Goal: Information Seeking & Learning: Learn about a topic

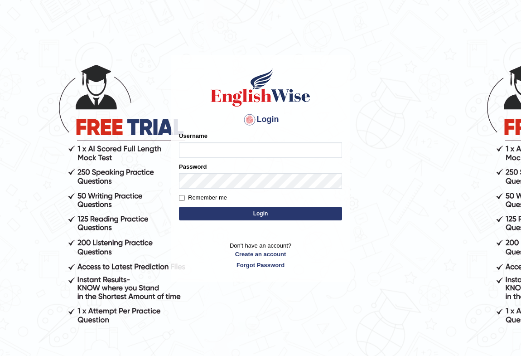
click at [200, 150] on input "Username" at bounding box center [260, 149] width 163 height 15
type input "kunalprasad"
click at [232, 217] on button "Login" at bounding box center [260, 214] width 163 height 14
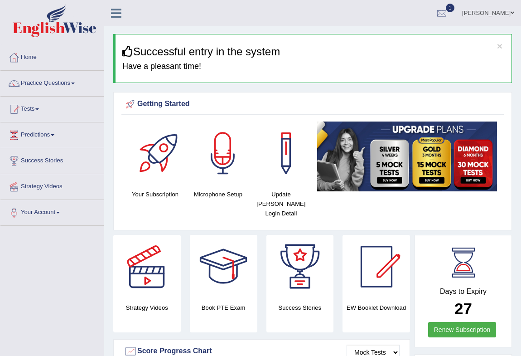
click at [75, 84] on span at bounding box center [73, 83] width 4 height 2
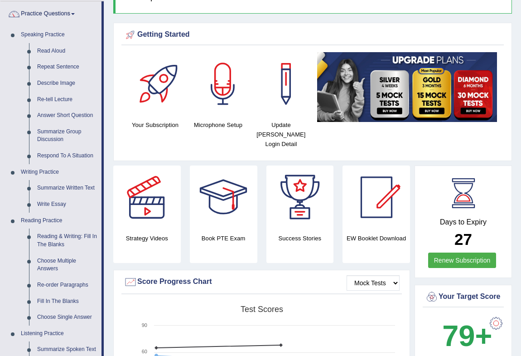
scroll to position [82, 0]
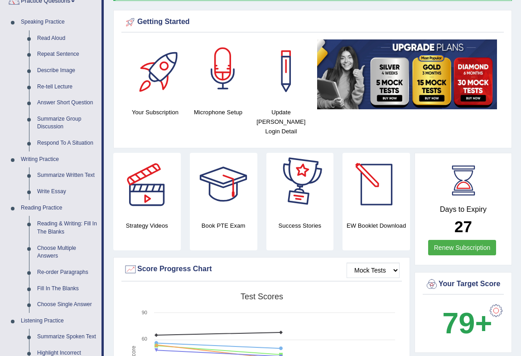
click at [215, 85] on div at bounding box center [222, 70] width 63 height 63
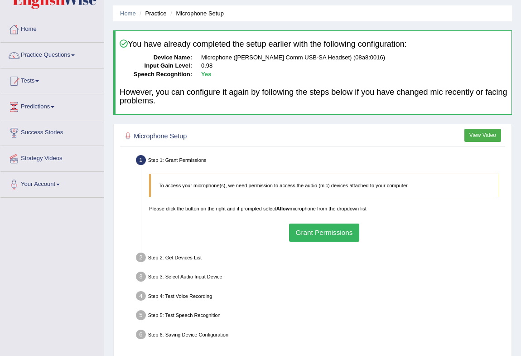
scroll to position [82, 0]
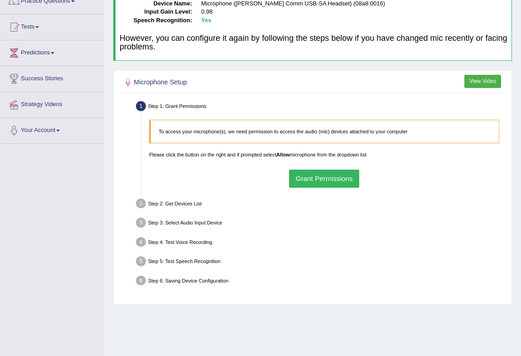
click at [329, 175] on button "Grant Permissions" at bounding box center [324, 178] width 70 height 18
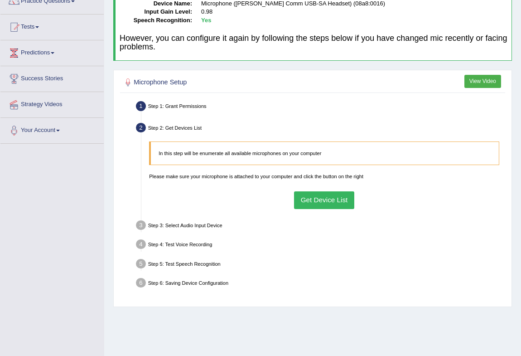
click at [317, 197] on button "Get Device List" at bounding box center [324, 200] width 60 height 18
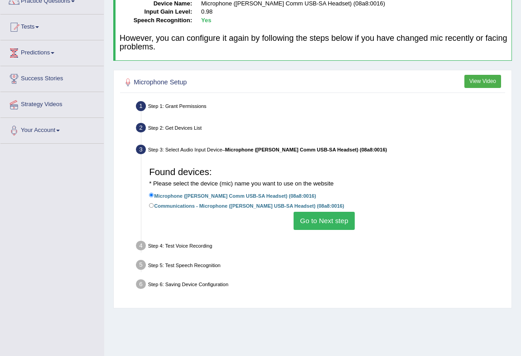
click at [305, 219] on button "Go to Next step" at bounding box center [324, 221] width 61 height 18
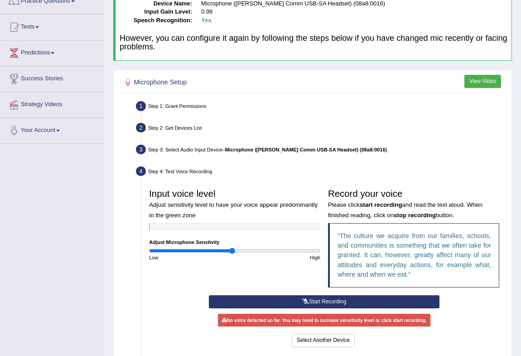
click at [305, 300] on icon at bounding box center [305, 301] width 7 height 5
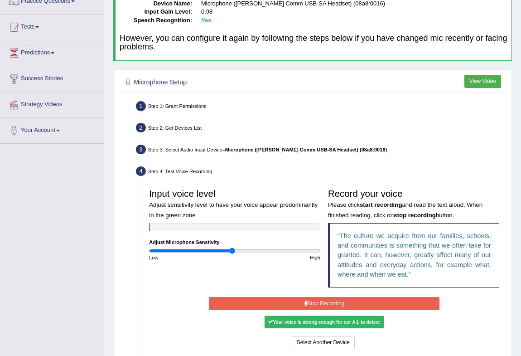
click at [314, 299] on button "Stop Recording" at bounding box center [324, 303] width 231 height 13
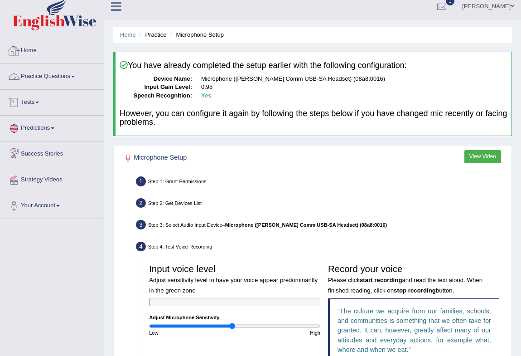
scroll to position [0, 0]
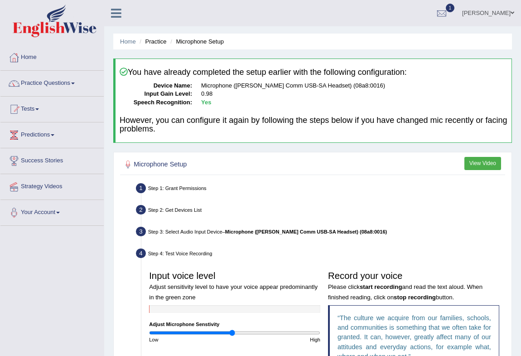
click at [74, 79] on link "Practice Questions" at bounding box center [51, 82] width 103 height 23
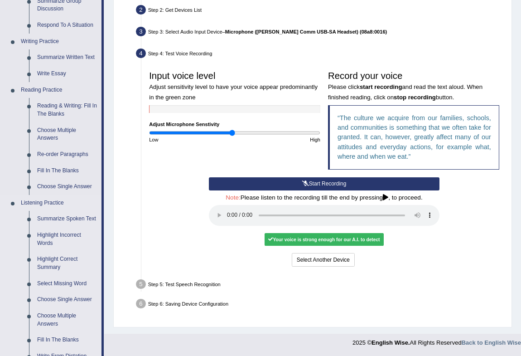
scroll to position [189, 0]
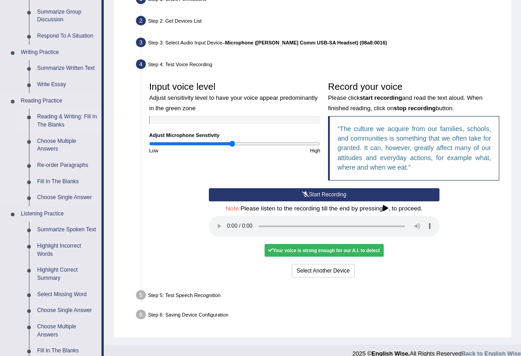
click at [48, 121] on link "Reading & Writing: Fill In The Blanks" at bounding box center [67, 121] width 68 height 24
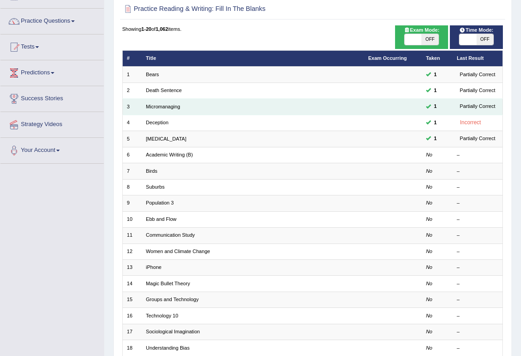
scroll to position [82, 0]
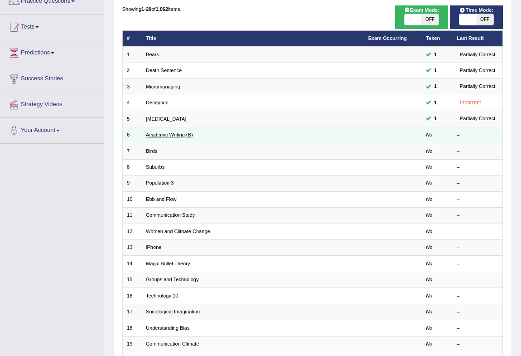
click at [173, 132] on link "Academic Writing (B)" at bounding box center [169, 134] width 47 height 5
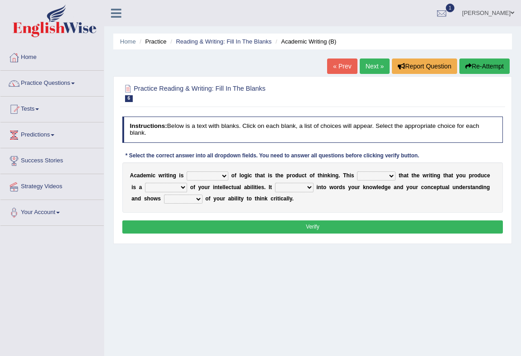
click at [204, 175] on select "expectation entitlement expression exchange" at bounding box center [208, 175] width 42 height 9
select select "expectation"
click at [187, 171] on select "expectation entitlement expression exchange" at bounding box center [208, 175] width 42 height 9
click at [370, 176] on select "means questions stipulates answers" at bounding box center [376, 175] width 39 height 9
select select "means"
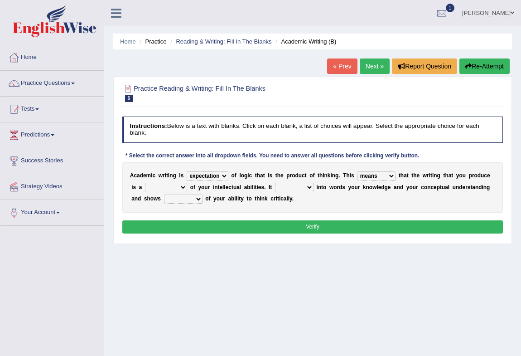
click at [357, 171] on select "means questions stipulates answers" at bounding box center [376, 175] width 39 height 9
click at [182, 185] on select "redundancy mission credit reflection" at bounding box center [166, 187] width 42 height 9
select select "reflection"
click at [145, 183] on select "redundancy mission credit reflection" at bounding box center [166, 187] width 42 height 9
click at [287, 188] on select "enriches shows allows puts" at bounding box center [294, 187] width 39 height 9
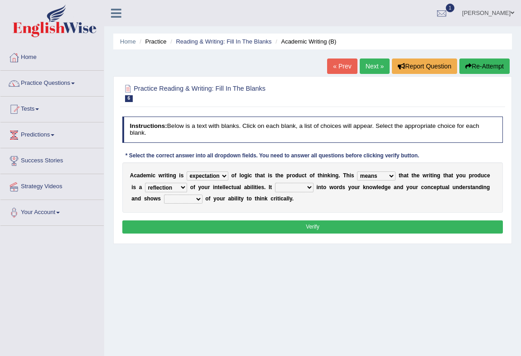
select select "shows"
click at [275, 183] on select "enriches shows allows puts" at bounding box center [294, 187] width 39 height 9
click at [166, 198] on select "hassle excuse capacity evidence" at bounding box center [183, 198] width 39 height 9
click at [164, 194] on select "hassle excuse capacity evidence" at bounding box center [183, 198] width 39 height 9
click at [191, 194] on div "A c a d e m i c w r i t i n g i s expectation entitlement expression exchange o…" at bounding box center [312, 187] width 381 height 50
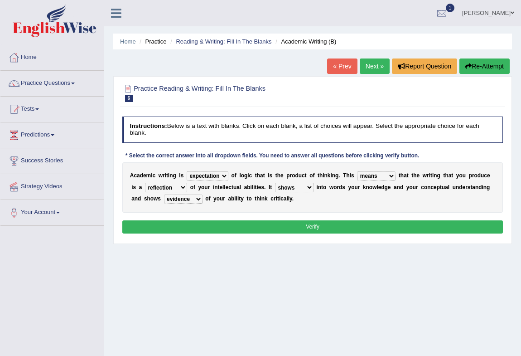
click at [191, 198] on select "hassle excuse capacity evidence" at bounding box center [183, 198] width 39 height 9
select select "capacity"
click at [164, 194] on select "hassle excuse capacity evidence" at bounding box center [183, 198] width 39 height 9
click at [195, 222] on button "Verify" at bounding box center [312, 226] width 381 height 13
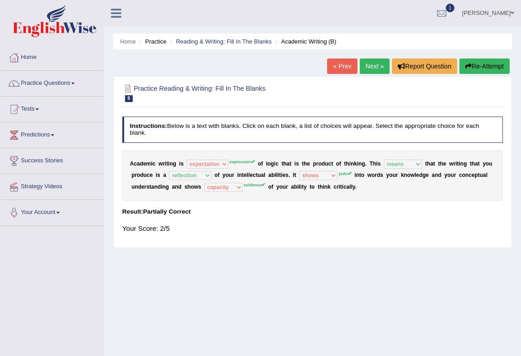
click at [364, 63] on link "Next »" at bounding box center [375, 65] width 30 height 15
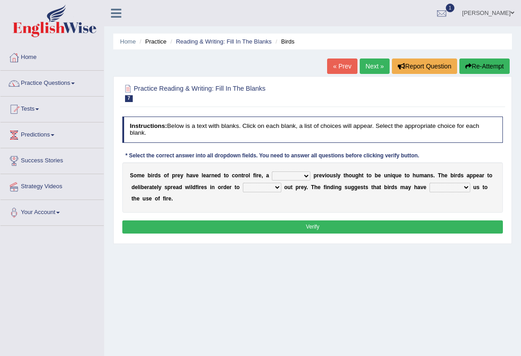
click at [281, 177] on select "question profile tale skill" at bounding box center [291, 175] width 39 height 9
select select "tale"
click at [272, 171] on select "question profile tale skill" at bounding box center [291, 175] width 39 height 9
click at [249, 187] on select "prevent limit span flush" at bounding box center [262, 187] width 39 height 9
select select "prevent"
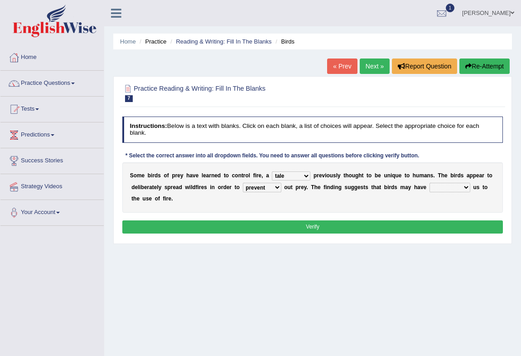
click at [243, 183] on select "prevent limit span flush" at bounding box center [262, 187] width 39 height 9
click at [454, 189] on select "prophesied beaten transmitted forced" at bounding box center [450, 187] width 41 height 9
select select "prophesied"
click at [430, 183] on select "prophesied beaten transmitted forced" at bounding box center [450, 187] width 41 height 9
click at [427, 225] on button "Verify" at bounding box center [312, 226] width 381 height 13
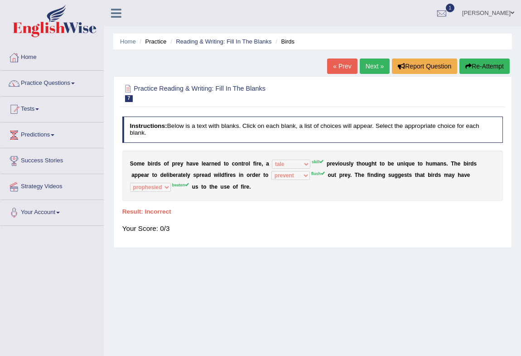
click at [380, 65] on link "Next »" at bounding box center [375, 65] width 30 height 15
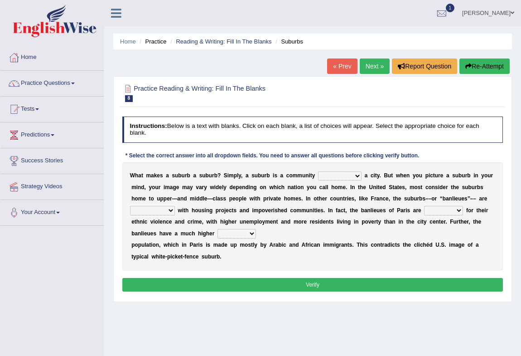
click at [330, 176] on select "lying locating situating surrounding" at bounding box center [340, 175] width 44 height 9
click at [318, 171] on select "lying locating situating surrounding" at bounding box center [340, 175] width 44 height 9
click at [351, 172] on select "lying locating situating surrounding" at bounding box center [340, 175] width 44 height 9
select select "surrounding"
click at [318, 171] on select "lying locating situating surrounding" at bounding box center [340, 175] width 44 height 9
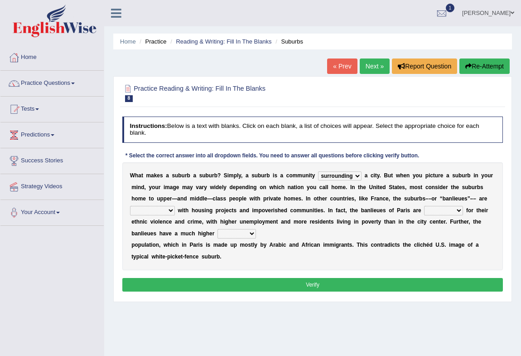
click at [165, 210] on select "antonymous antibiotic synonymous synthetic" at bounding box center [152, 210] width 45 height 9
select select "synthetic"
click at [130, 206] on select "antonymous antibiotic synonymous synthetic" at bounding box center [152, 210] width 45 height 9
click at [432, 210] on select "clamorous sensitive famous notorious" at bounding box center [443, 210] width 39 height 9
select select "notorious"
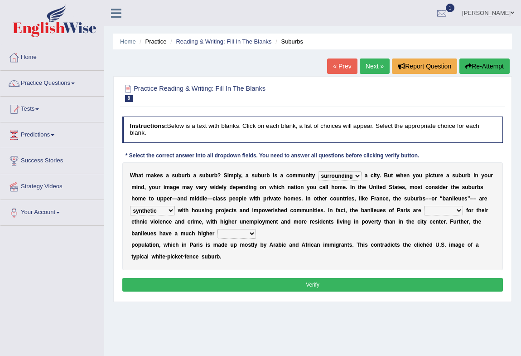
click at [424, 206] on select "clamorous sensitive famous notorious" at bounding box center [443, 210] width 39 height 9
click at [218, 236] on select "local young immigrant senior" at bounding box center [237, 233] width 39 height 9
select select "immigrant"
click at [218, 229] on select "local young immigrant senior" at bounding box center [237, 233] width 39 height 9
click at [241, 284] on button "Verify" at bounding box center [312, 284] width 381 height 13
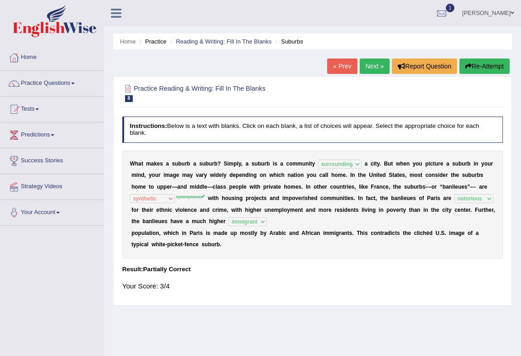
click at [363, 66] on link "Next »" at bounding box center [375, 65] width 30 height 15
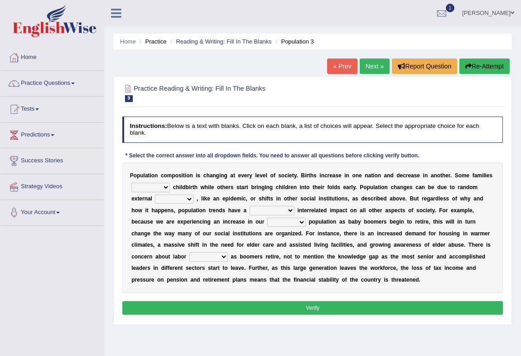
click at [158, 185] on select "demand default deliver delay" at bounding box center [150, 187] width 39 height 9
select select "deliver"
click at [131, 183] on select "demand default deliver delay" at bounding box center [150, 187] width 39 height 9
click at [169, 203] on select "variations fortune formation forces" at bounding box center [174, 198] width 39 height 9
select select "variations"
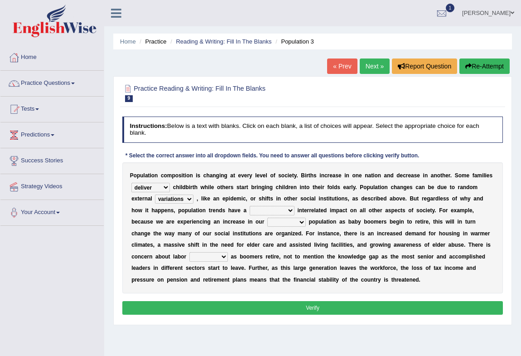
click at [155, 194] on select "variations fortune formation forces" at bounding box center [174, 198] width 39 height 9
click at [262, 210] on select "tremendous tenuous tremulous spontaneous" at bounding box center [272, 210] width 45 height 9
select select "tremendous"
click at [250, 206] on select "tremendous tenuous tremulous spontaneous" at bounding box center [272, 210] width 45 height 9
click at [276, 220] on select "tertiary senior junior primary" at bounding box center [286, 222] width 39 height 9
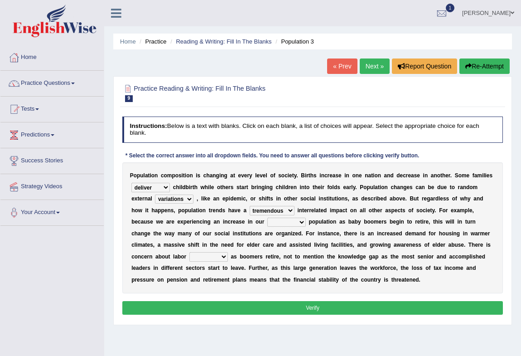
select select "primary"
click at [267, 218] on select "tertiary senior junior primary" at bounding box center [286, 222] width 39 height 9
click at [296, 222] on select "tertiary senior junior primary" at bounding box center [286, 222] width 39 height 9
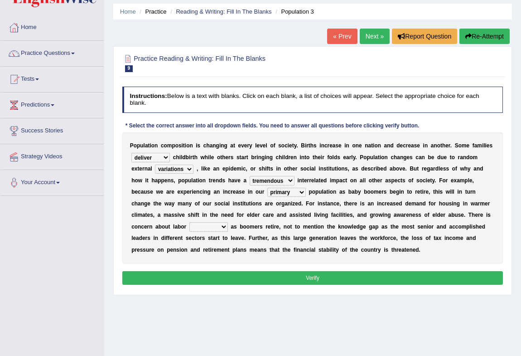
scroll to position [41, 0]
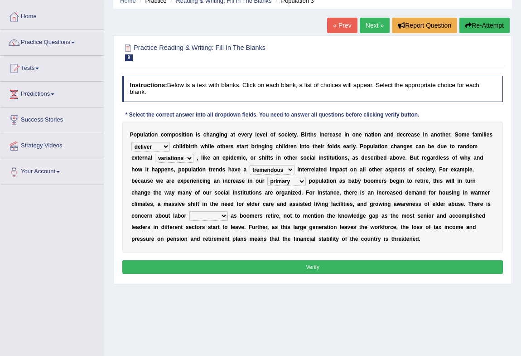
click at [195, 217] on select "shortcuts shortfalls shortages shorthand" at bounding box center [208, 215] width 39 height 9
select select "shortages"
click at [189, 211] on select "shortcuts shortfalls shortages shorthand" at bounding box center [208, 215] width 39 height 9
click at [316, 262] on button "Verify" at bounding box center [312, 266] width 381 height 13
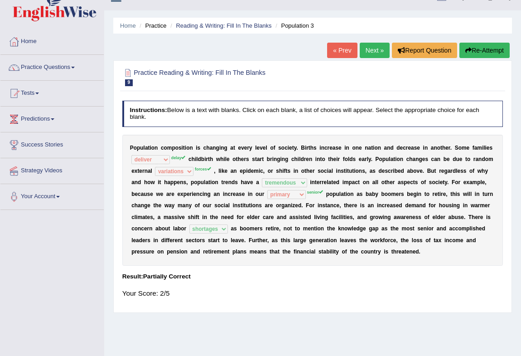
scroll to position [0, 0]
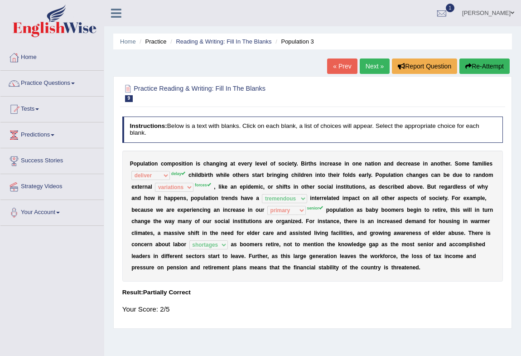
click at [376, 67] on link "Next »" at bounding box center [375, 65] width 30 height 15
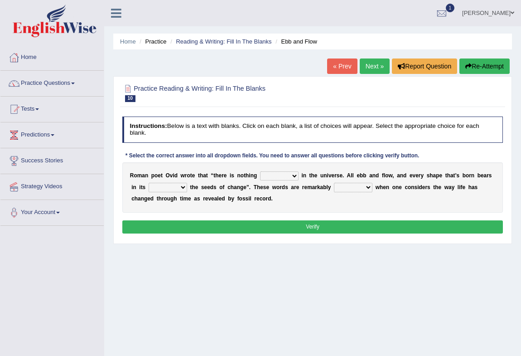
click at [290, 177] on select "orthodox volatile constant cheap" at bounding box center [279, 175] width 39 height 9
select select "constant"
click at [260, 171] on select "orthodox volatile constant cheap" at bounding box center [279, 175] width 39 height 9
click at [177, 184] on select "heart limb womb brain" at bounding box center [168, 187] width 39 height 9
select select "brain"
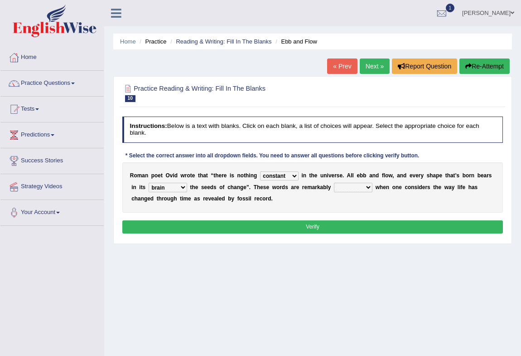
click at [149, 183] on select "heart limb womb brain" at bounding box center [168, 187] width 39 height 9
click at [343, 185] on select "prevalent detached relevant dominant" at bounding box center [353, 187] width 39 height 9
select select "relevant"
click at [334, 183] on select "prevalent detached relevant dominant" at bounding box center [353, 187] width 39 height 9
click at [353, 227] on button "Verify" at bounding box center [312, 226] width 381 height 13
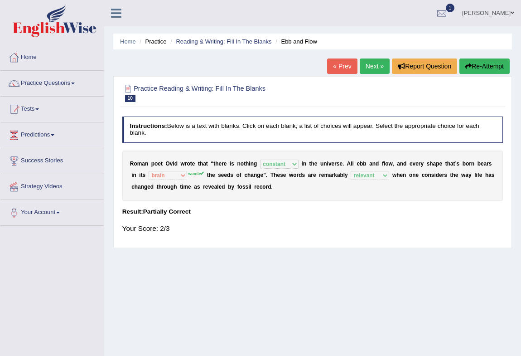
click at [380, 70] on link "Next »" at bounding box center [375, 65] width 30 height 15
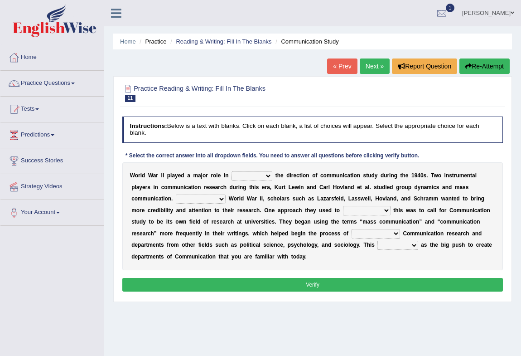
click at [266, 174] on select "shaping sharpening shunning shivering" at bounding box center [252, 175] width 41 height 9
select select "shaping"
click at [232, 171] on select "shaping sharpening shunning shivering" at bounding box center [252, 175] width 41 height 9
click at [213, 194] on div "W o r l d W a r I I p l a y e d a m a j o r r o l e i n shaping sharpening shun…" at bounding box center [312, 216] width 381 height 108
click at [215, 199] on select "Being followed To be followed Following Followed" at bounding box center [201, 198] width 50 height 9
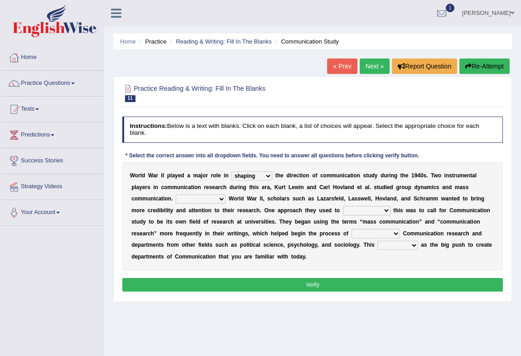
select select "Being followed"
click at [176, 194] on select "Being followed To be followed Following Followed" at bounding box center [201, 198] width 50 height 9
click at [363, 211] on select "accompany accomplish acknowledge accommodate" at bounding box center [367, 210] width 48 height 9
select select "acknowledge"
click at [343, 206] on select "accompany accomplish acknowledge accommodate" at bounding box center [367, 210] width 48 height 9
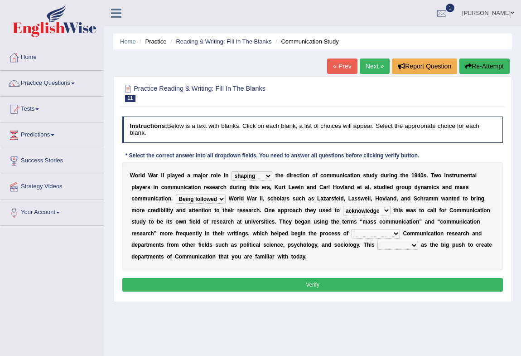
click at [367, 235] on select "discharging distinguishing disputing displaying" at bounding box center [376, 233] width 48 height 9
select select "distinguishing"
click at [352, 229] on select "discharging distinguishing disputing displaying" at bounding box center [376, 233] width 48 height 9
click at [382, 231] on select "discharging distinguishing disputing displaying" at bounding box center [376, 233] width 48 height 9
click at [417, 255] on div "W o r l d W a r I I p l a y e d a m a j o r r o l e i n shaping sharpening shun…" at bounding box center [312, 216] width 381 height 108
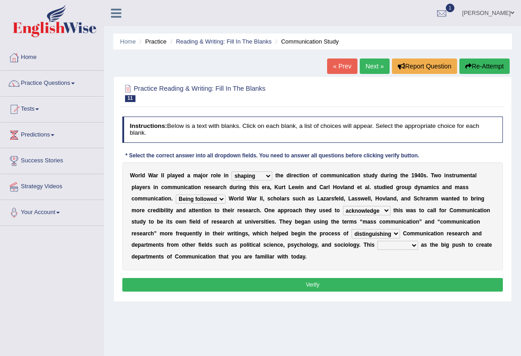
click at [397, 245] on select "served considered regarded provided" at bounding box center [397, 245] width 40 height 9
click at [377, 241] on select "served considered regarded provided" at bounding box center [397, 245] width 40 height 9
click at [388, 246] on select "served considered regarded provided" at bounding box center [397, 245] width 40 height 9
select select "considered"
click at [377, 241] on select "served considered regarded provided" at bounding box center [397, 245] width 40 height 9
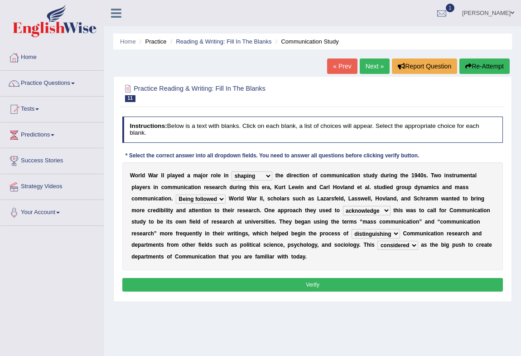
click at [392, 279] on button "Verify" at bounding box center [312, 284] width 381 height 13
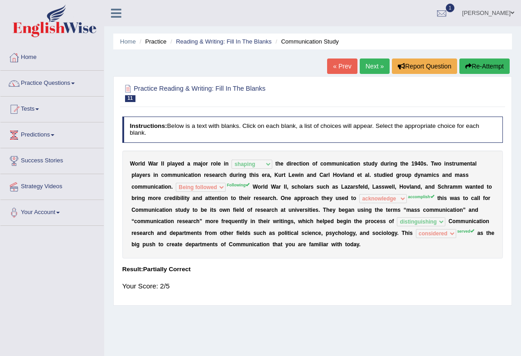
click at [361, 66] on link "Next »" at bounding box center [375, 65] width 30 height 15
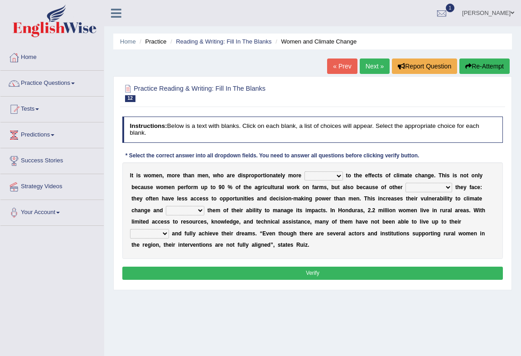
click at [316, 174] on select "defensive beatable vulnerable defective" at bounding box center [324, 175] width 39 height 9
select select "vulnerable"
click at [305, 171] on select "defensive beatable vulnerable defective" at bounding box center [324, 175] width 39 height 9
click at [448, 185] on select "chances challenges awkwardness changes" at bounding box center [429, 187] width 47 height 9
select select "challenges"
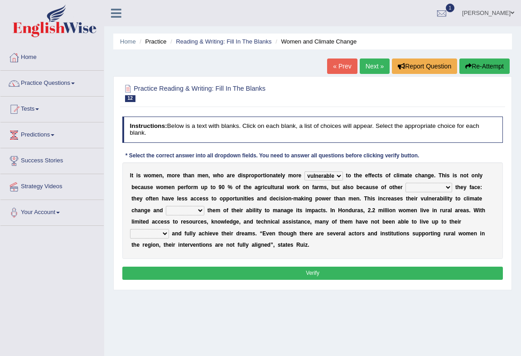
click at [406, 183] on select "chances challenges awkwardness changes" at bounding box center [429, 187] width 47 height 9
click at [190, 213] on select "deprives caprices deposits thrives" at bounding box center [185, 210] width 39 height 9
select select "deprives"
click at [166, 206] on select "deprives caprices deposits thrives" at bounding box center [185, 210] width 39 height 9
click at [136, 231] on select "endurance patience capacities publicity" at bounding box center [149, 233] width 39 height 9
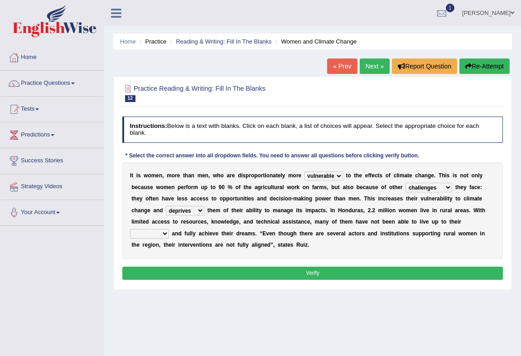
select select "capacities"
click at [130, 229] on select "endurance patience capacities publicity" at bounding box center [149, 233] width 39 height 9
click at [156, 274] on button "Verify" at bounding box center [312, 272] width 381 height 13
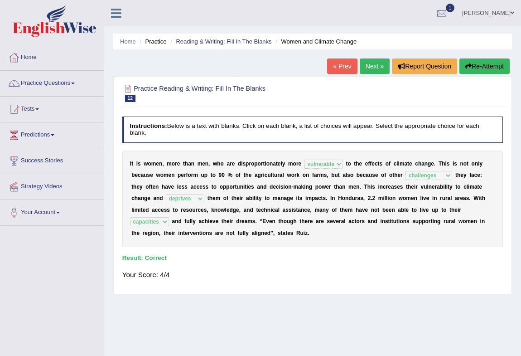
click at [71, 82] on link "Practice Questions" at bounding box center [51, 82] width 103 height 23
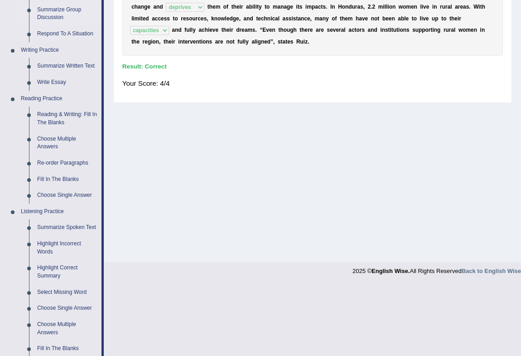
scroll to position [206, 0]
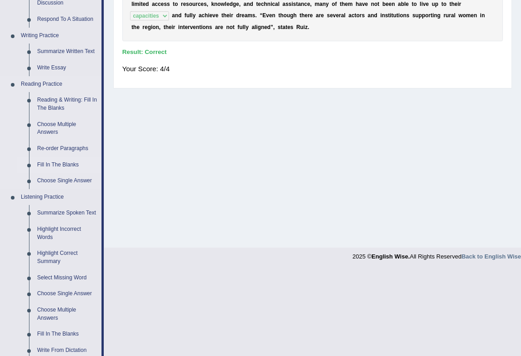
click at [48, 165] on link "Fill In The Blanks" at bounding box center [67, 165] width 68 height 16
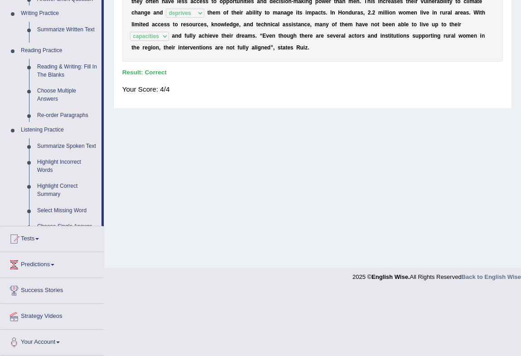
scroll to position [120, 0]
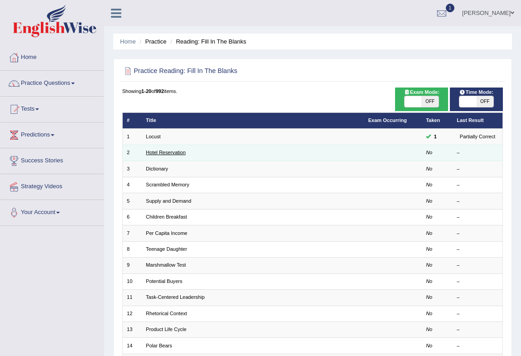
click at [181, 154] on link "Hotel Reservation" at bounding box center [166, 152] width 40 height 5
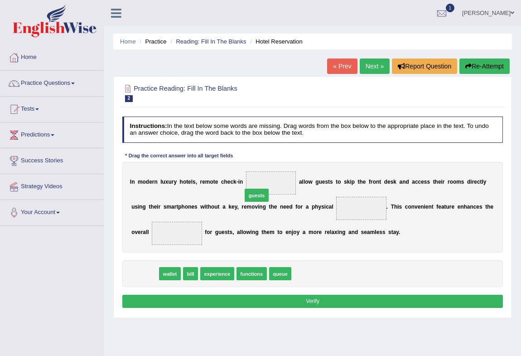
drag, startPoint x: 148, startPoint y: 271, endPoint x: 280, endPoint y: 179, distance: 160.4
drag, startPoint x: 135, startPoint y: 275, endPoint x: 361, endPoint y: 203, distance: 236.5
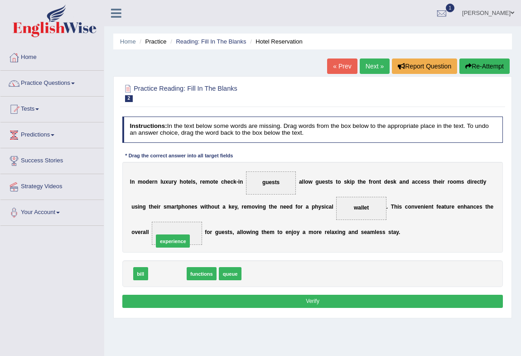
drag, startPoint x: 170, startPoint y: 276, endPoint x: 177, endPoint y: 237, distance: 39.1
click at [227, 296] on button "Verify" at bounding box center [312, 301] width 381 height 13
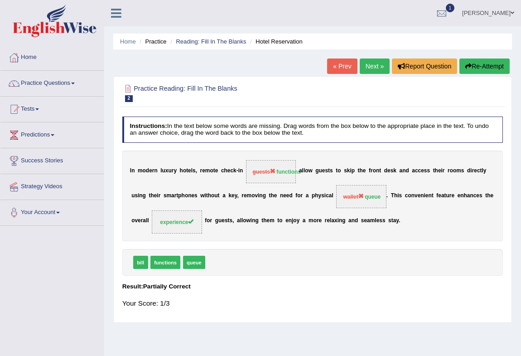
click at [360, 64] on link "Next »" at bounding box center [375, 65] width 30 height 15
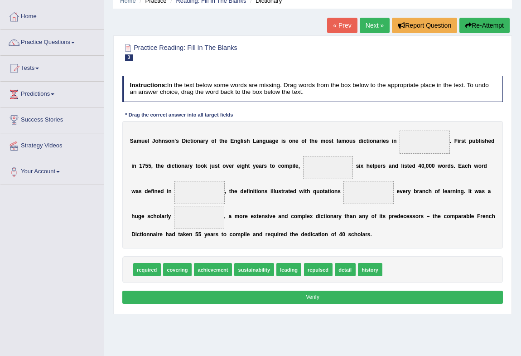
scroll to position [41, 0]
drag, startPoint x: 372, startPoint y: 270, endPoint x: 420, endPoint y: 136, distance: 141.8
drag, startPoint x: 346, startPoint y: 264, endPoint x: 334, endPoint y: 160, distance: 104.8
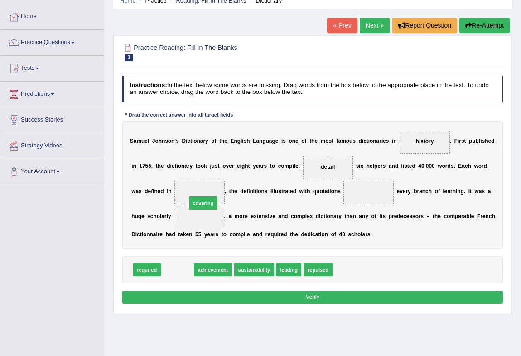
drag, startPoint x: 176, startPoint y: 266, endPoint x: 207, endPoint y: 188, distance: 83.6
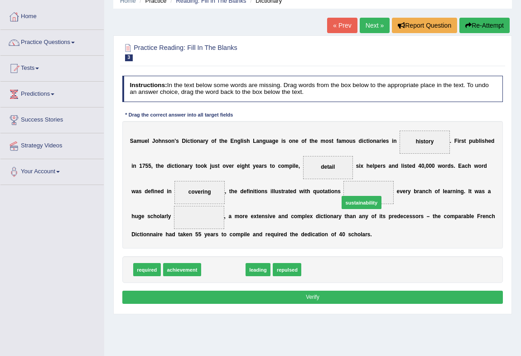
drag, startPoint x: 219, startPoint y: 269, endPoint x: 382, endPoint y: 190, distance: 180.6
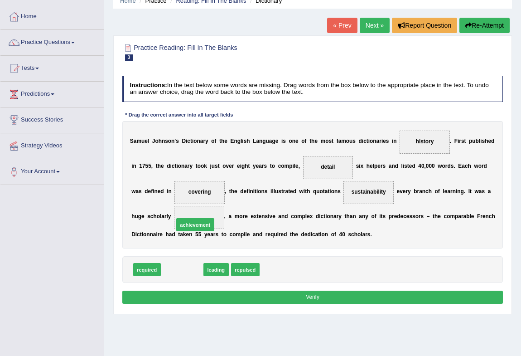
drag, startPoint x: 181, startPoint y: 268, endPoint x: 198, endPoint y: 209, distance: 61.4
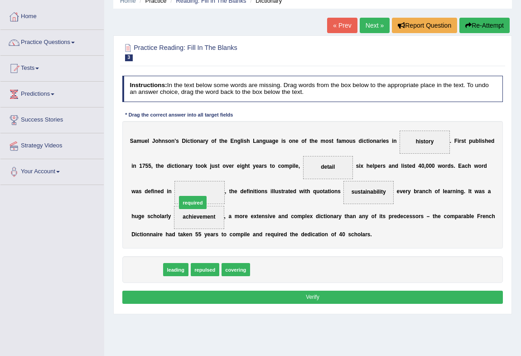
drag, startPoint x: 141, startPoint y: 267, endPoint x: 195, endPoint y: 188, distance: 95.9
click at [209, 298] on button "Verify" at bounding box center [312, 296] width 381 height 13
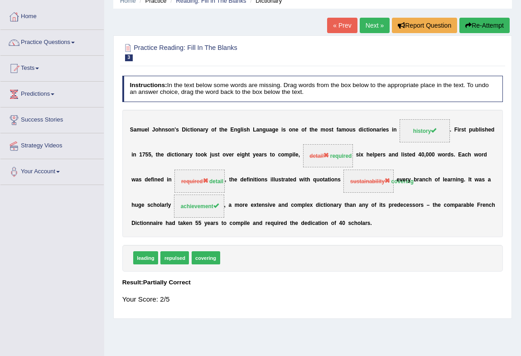
click at [380, 24] on link "Next »" at bounding box center [375, 25] width 30 height 15
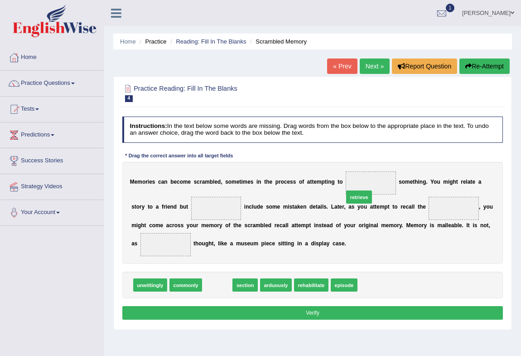
drag, startPoint x: 218, startPoint y: 285, endPoint x: 385, endPoint y: 182, distance: 196.2
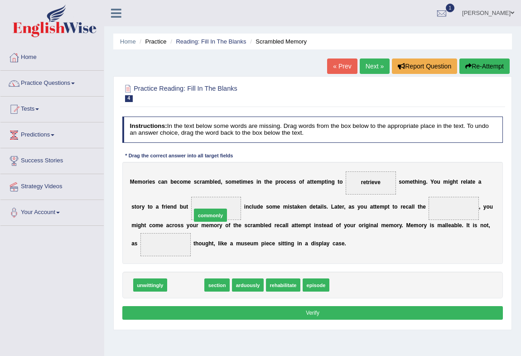
drag, startPoint x: 194, startPoint y: 288, endPoint x: 223, endPoint y: 206, distance: 87.2
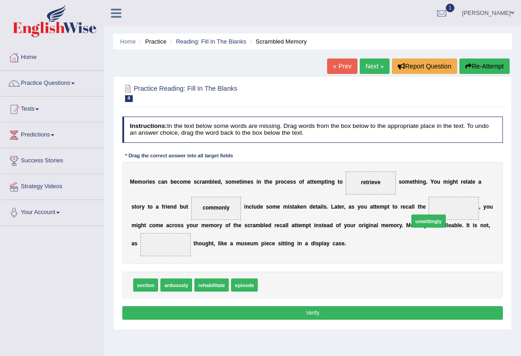
drag, startPoint x: 280, startPoint y: 282, endPoint x: 458, endPoint y: 207, distance: 193.3
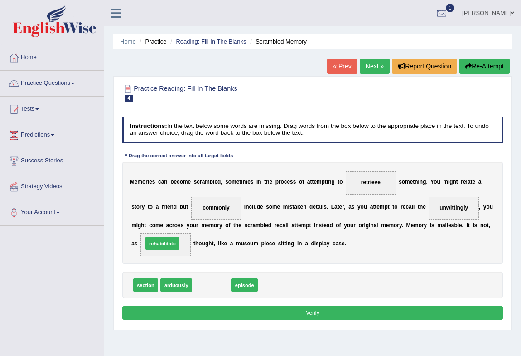
drag, startPoint x: 205, startPoint y: 285, endPoint x: 147, endPoint y: 238, distance: 75.0
click at [171, 315] on button "Verify" at bounding box center [312, 312] width 381 height 13
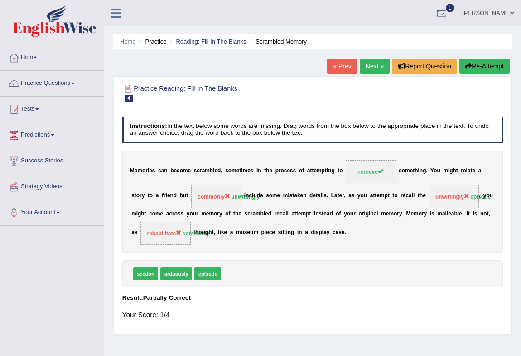
click at [363, 63] on link "Next »" at bounding box center [375, 65] width 30 height 15
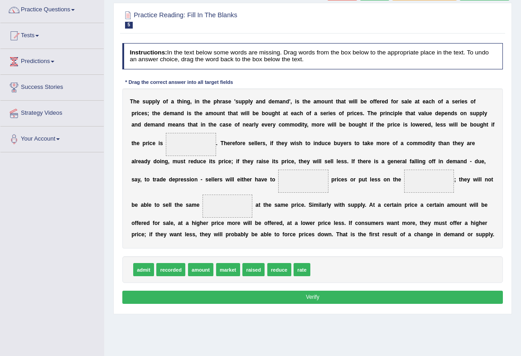
scroll to position [82, 0]
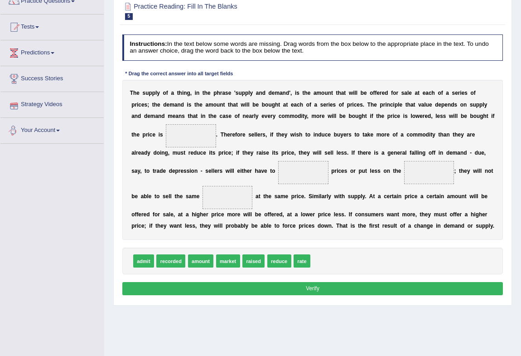
click at [193, 128] on span at bounding box center [191, 135] width 50 height 23
drag, startPoint x: 273, startPoint y: 259, endPoint x: 173, endPoint y: 133, distance: 160.9
drag, startPoint x: 187, startPoint y: 136, endPoint x: 306, endPoint y: 179, distance: 126.4
drag, startPoint x: 250, startPoint y: 257, endPoint x: 183, endPoint y: 132, distance: 141.7
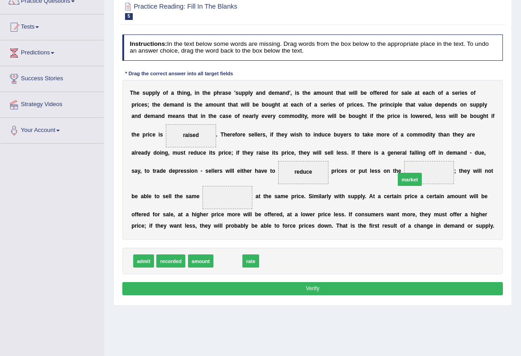
drag, startPoint x: 226, startPoint y: 263, endPoint x: 440, endPoint y: 167, distance: 234.5
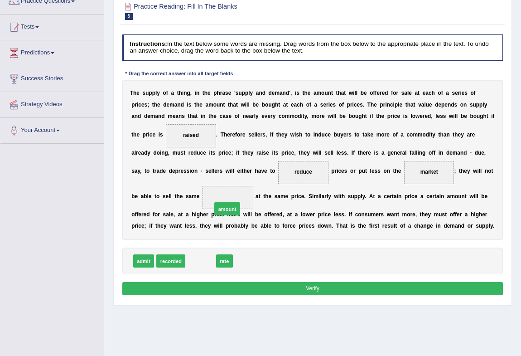
drag, startPoint x: 190, startPoint y: 260, endPoint x: 222, endPoint y: 198, distance: 68.9
click at [368, 289] on button "Verify" at bounding box center [312, 288] width 381 height 13
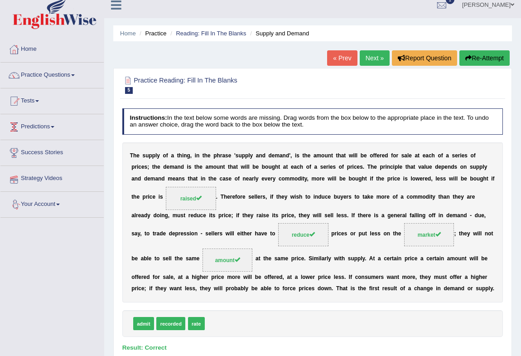
scroll to position [0, 0]
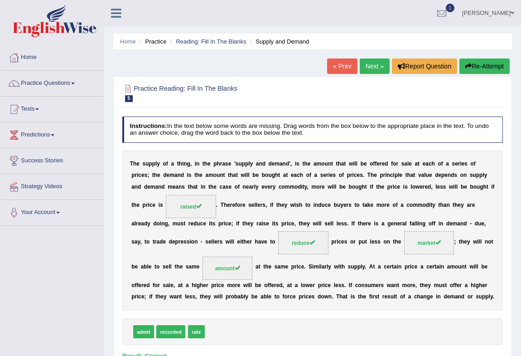
click at [73, 82] on link "Practice Questions" at bounding box center [51, 82] width 103 height 23
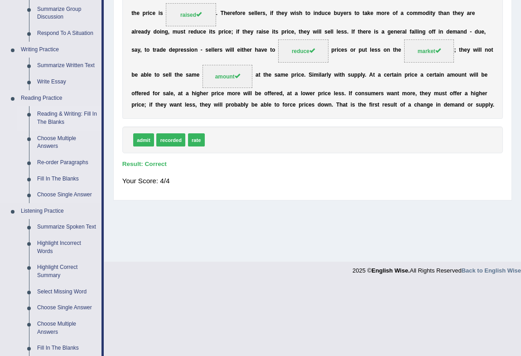
scroll to position [206, 0]
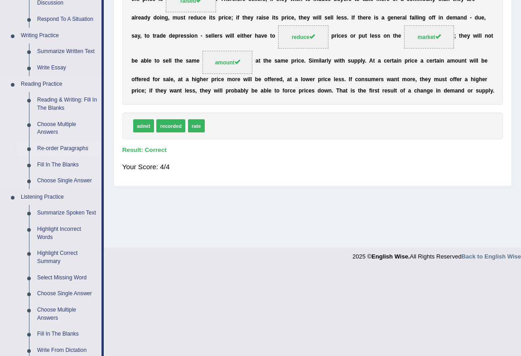
click at [52, 150] on link "Re-order Paragraphs" at bounding box center [67, 148] width 68 height 16
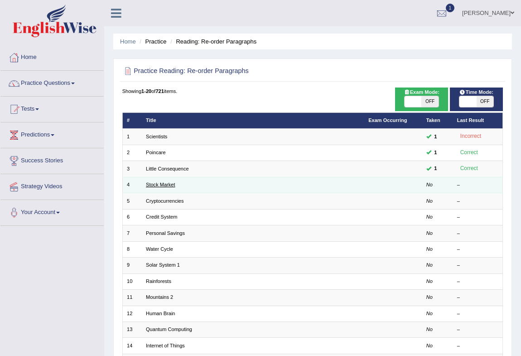
click at [158, 184] on link "Stock Market" at bounding box center [160, 184] width 29 height 5
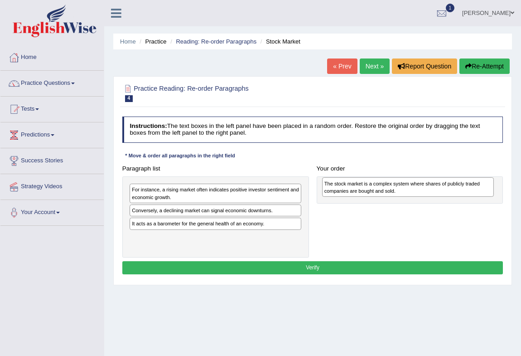
drag, startPoint x: 183, startPoint y: 215, endPoint x: 411, endPoint y: 191, distance: 229.7
click at [411, 191] on div "The stock market is a complex system where shares of publicly traded companies …" at bounding box center [408, 186] width 172 height 19
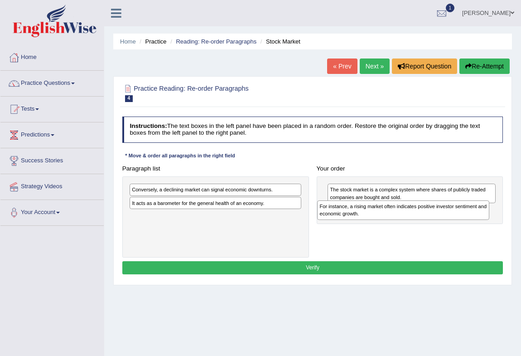
drag, startPoint x: 247, startPoint y: 194, endPoint x: 469, endPoint y: 217, distance: 224.2
click at [469, 217] on div "For instance, a rising market often indicates positive investor sentiment and e…" at bounding box center [403, 209] width 172 height 19
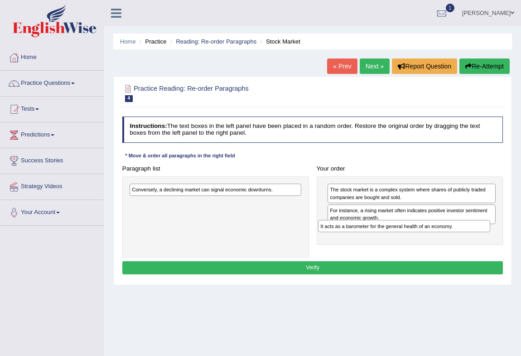
drag, startPoint x: 220, startPoint y: 203, endPoint x: 444, endPoint y: 237, distance: 226.4
click at [444, 237] on div "Paragraph list Conversely, a declining market can signal economic downturns. It…" at bounding box center [312, 210] width 389 height 96
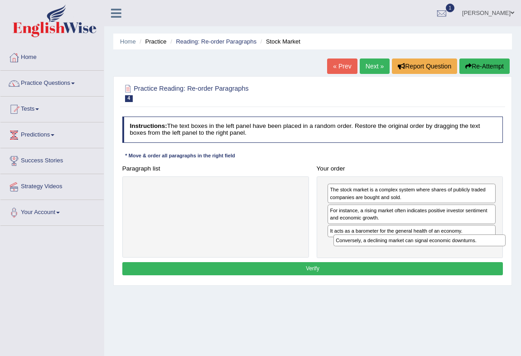
drag, startPoint x: 226, startPoint y: 191, endPoint x: 468, endPoint y: 254, distance: 250.2
click at [468, 254] on div "Paragraph list Conversely, a declining market can signal economic downturns. Co…" at bounding box center [312, 210] width 389 height 96
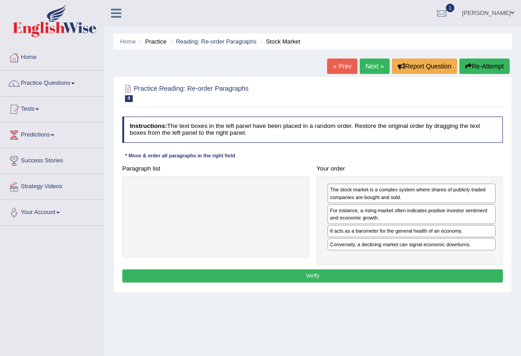
click at [402, 276] on button "Verify" at bounding box center [312, 275] width 381 height 13
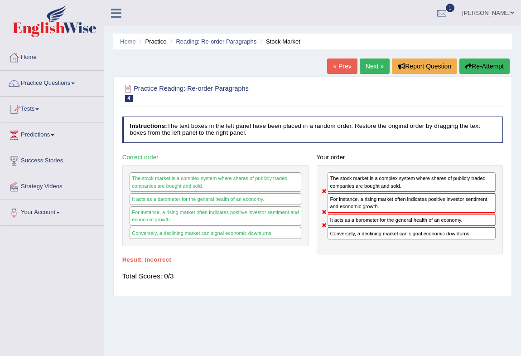
click at [364, 65] on link "Next »" at bounding box center [375, 65] width 30 height 15
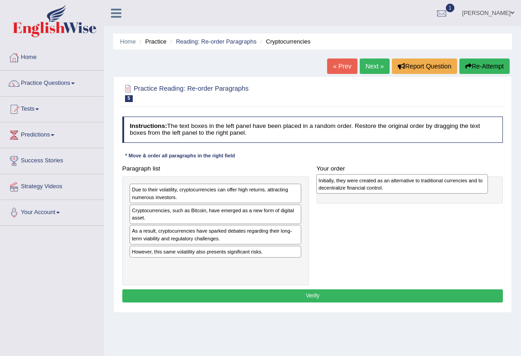
drag, startPoint x: 147, startPoint y: 270, endPoint x: 368, endPoint y: 188, distance: 236.3
click at [368, 188] on div "Initially, they were created as an alternative to traditional currencies and to…" at bounding box center [402, 183] width 172 height 19
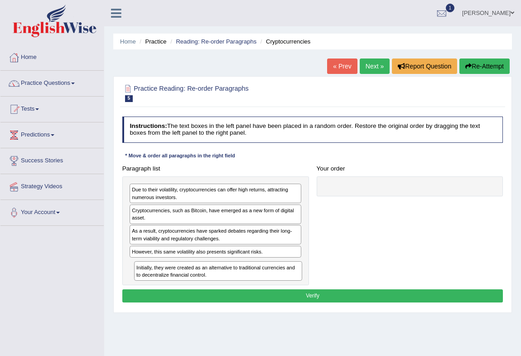
drag, startPoint x: 368, startPoint y: 191, endPoint x: 142, endPoint y: 286, distance: 244.5
click at [142, 286] on div "Instructions: The text boxes in the left panel have been placed in a random ord…" at bounding box center [312, 211] width 385 height 196
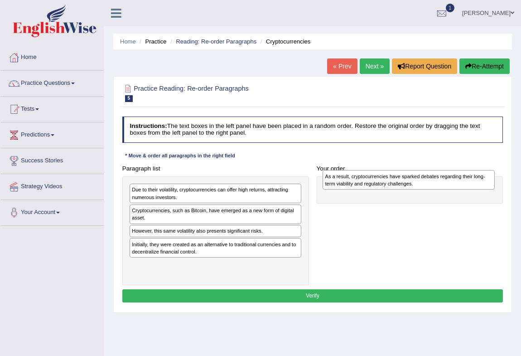
drag, startPoint x: 159, startPoint y: 236, endPoint x: 388, endPoint y: 183, distance: 235.8
click at [388, 183] on div "As a result, cryptocurrencies have sparked debates regarding their long-term vi…" at bounding box center [409, 179] width 172 height 19
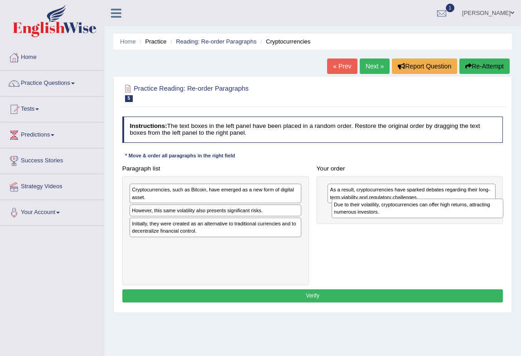
drag, startPoint x: 177, startPoint y: 194, endPoint x: 417, endPoint y: 216, distance: 240.7
click at [417, 216] on div "Due to their volatility, cryptocurrencies can offer high returns, attracting nu…" at bounding box center [418, 207] width 172 height 19
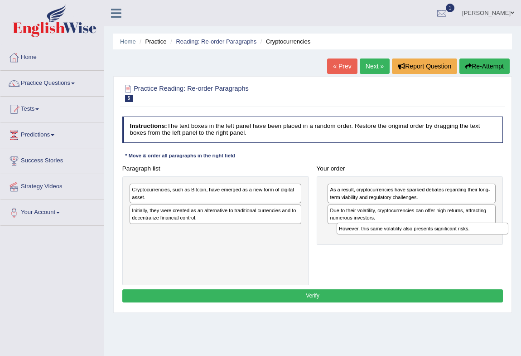
drag, startPoint x: 153, startPoint y: 210, endPoint x: 398, endPoint y: 239, distance: 247.3
click at [398, 239] on div "Paragraph list Cryptocurrencies, such as Bitcoin, have emerged as a new form of…" at bounding box center [312, 224] width 389 height 124
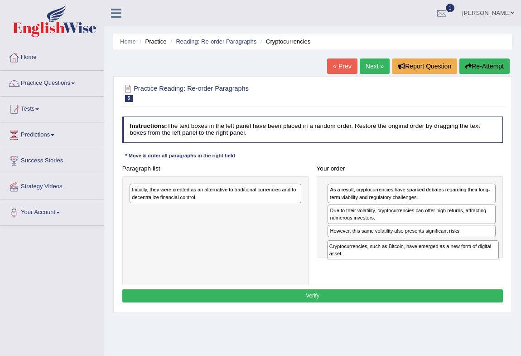
drag, startPoint x: 168, startPoint y: 193, endPoint x: 402, endPoint y: 263, distance: 244.6
click at [402, 263] on div "Paragraph list Cryptocurrencies, such as Bitcoin, have emerged as a new form of…" at bounding box center [312, 224] width 389 height 124
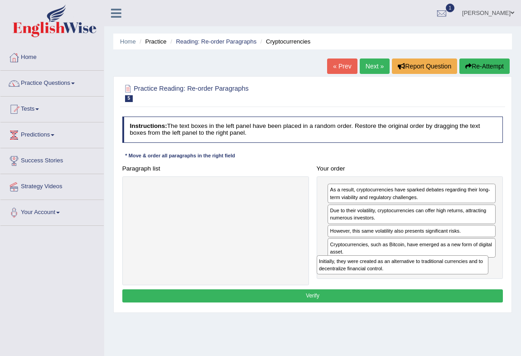
drag, startPoint x: 163, startPoint y: 194, endPoint x: 390, endPoint y: 282, distance: 243.3
click at [390, 282] on div "Paragraph list Initially, they were created as an alternative to traditional cu…" at bounding box center [312, 224] width 389 height 124
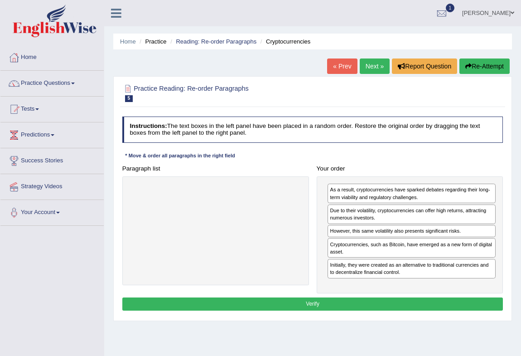
click at [365, 306] on button "Verify" at bounding box center [312, 303] width 381 height 13
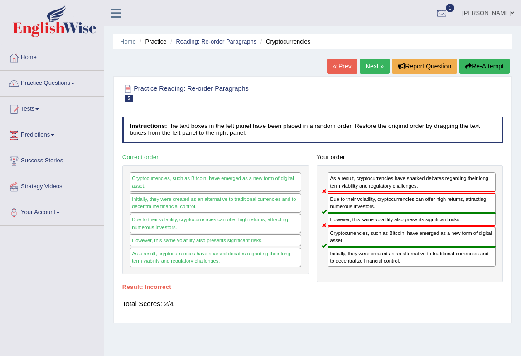
click at [70, 84] on link "Practice Questions" at bounding box center [51, 82] width 103 height 23
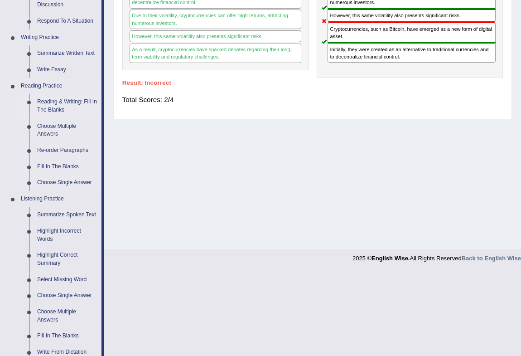
scroll to position [206, 0]
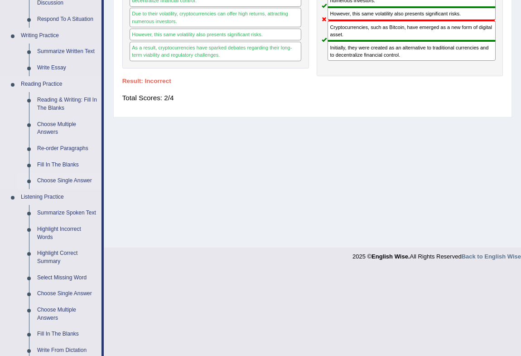
click at [63, 178] on link "Choose Single Answer" at bounding box center [67, 181] width 68 height 16
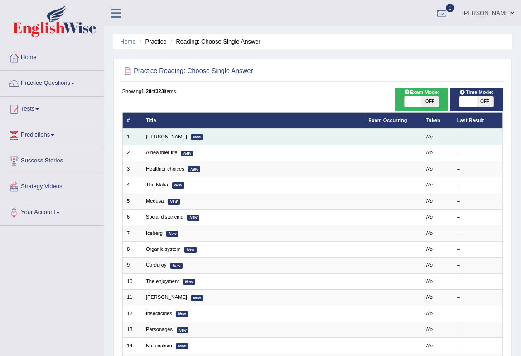
click at [148, 138] on link "[PERSON_NAME]" at bounding box center [166, 136] width 41 height 5
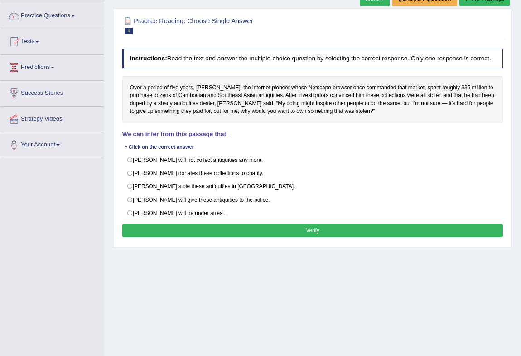
scroll to position [82, 0]
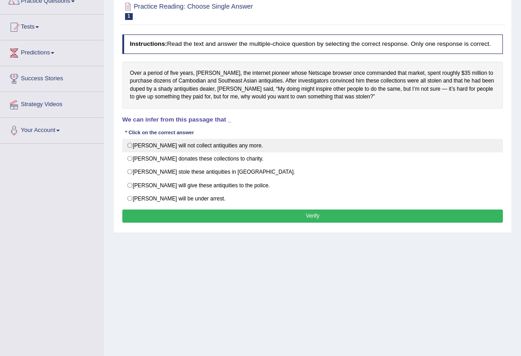
click at [175, 145] on label "Mr. Clark will not collect antiquities any more." at bounding box center [312, 146] width 381 height 14
radio input "true"
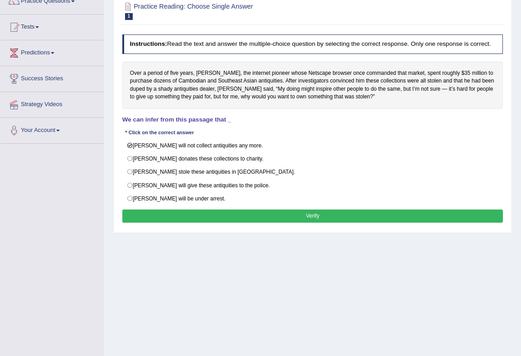
click at [199, 211] on button "Verify" at bounding box center [312, 215] width 381 height 13
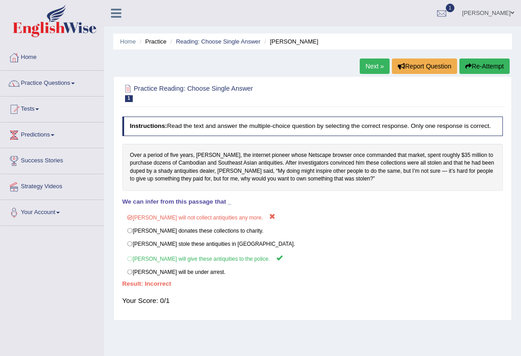
scroll to position [41, 0]
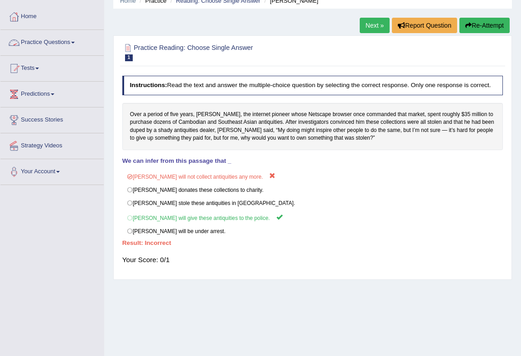
click at [71, 41] on link "Practice Questions" at bounding box center [51, 41] width 103 height 23
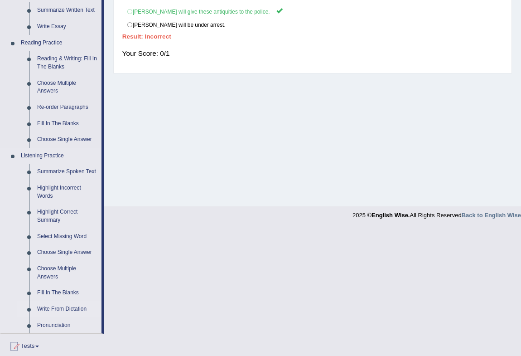
scroll to position [288, 0]
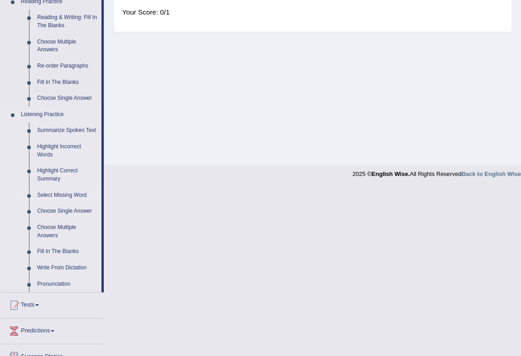
click at [68, 194] on link "Select Missing Word" at bounding box center [67, 195] width 68 height 16
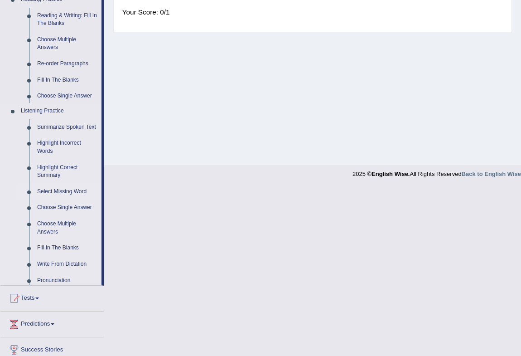
scroll to position [120, 0]
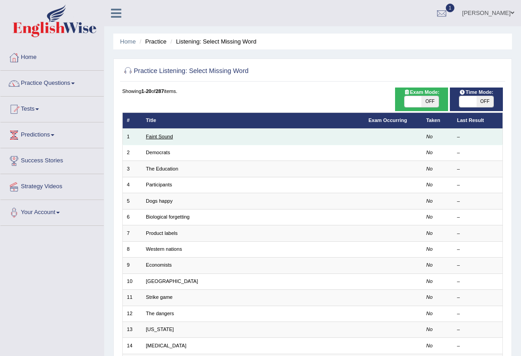
click at [156, 136] on link "Faint Sound" at bounding box center [159, 136] width 27 height 5
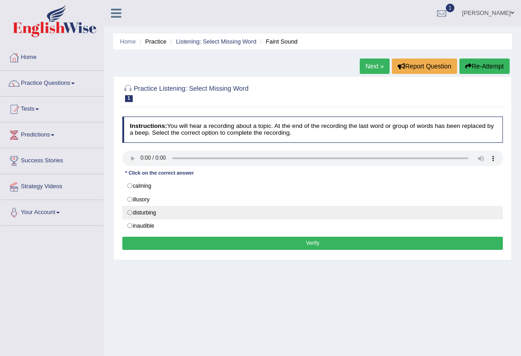
click at [165, 207] on label "disturbing" at bounding box center [312, 213] width 381 height 14
radio input "true"
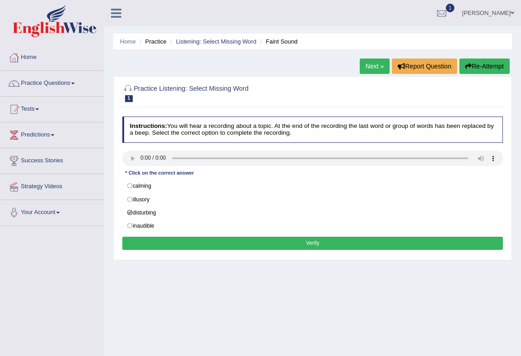
click at [163, 237] on button "Verify" at bounding box center [312, 243] width 381 height 13
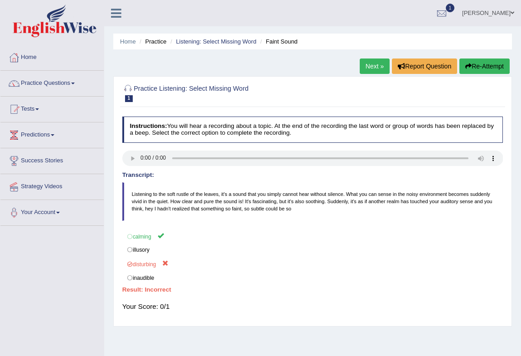
click at [367, 62] on link "Next »" at bounding box center [375, 65] width 30 height 15
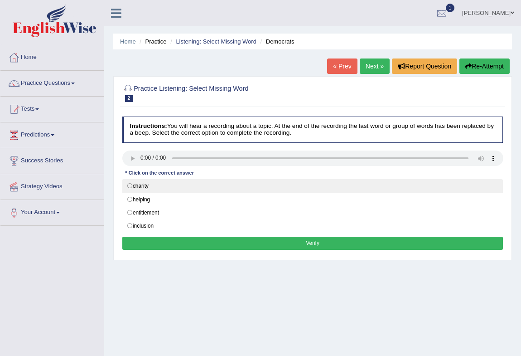
click at [141, 182] on label "charity" at bounding box center [312, 186] width 381 height 14
radio input "true"
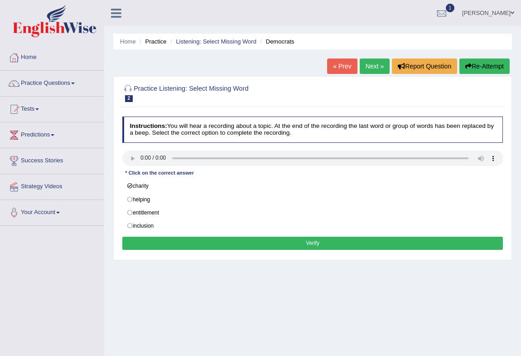
click at [156, 237] on button "Verify" at bounding box center [312, 243] width 381 height 13
